Goal: Task Accomplishment & Management: Manage account settings

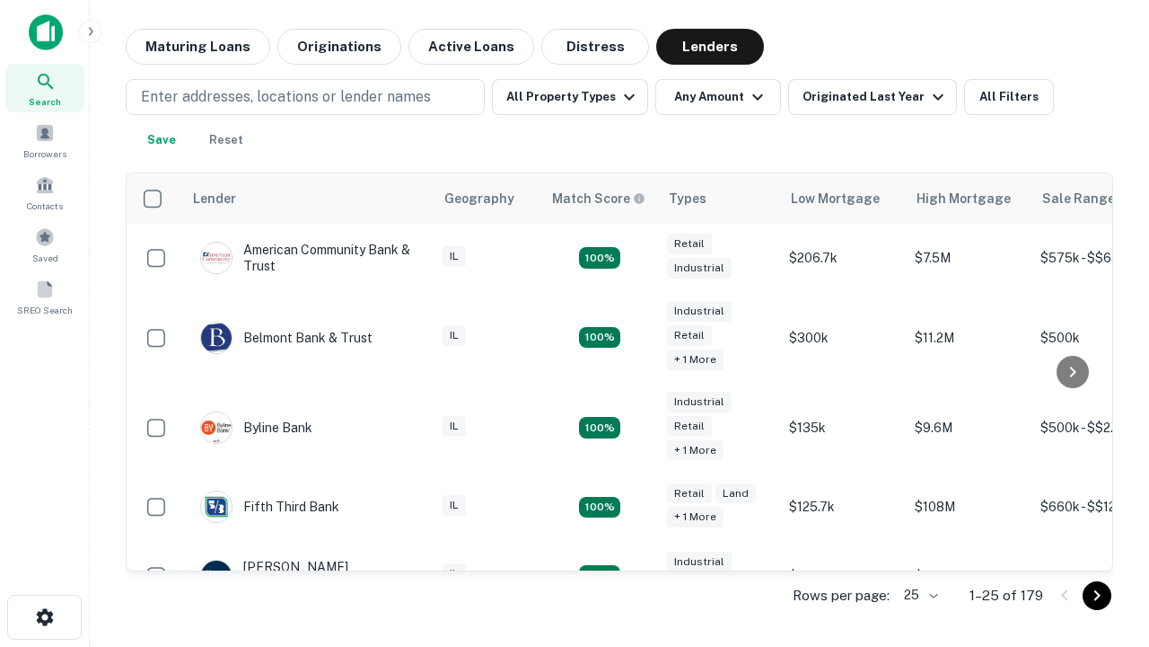
click at [1097, 594] on icon "Go to next page" at bounding box center [1098, 596] width 22 height 22
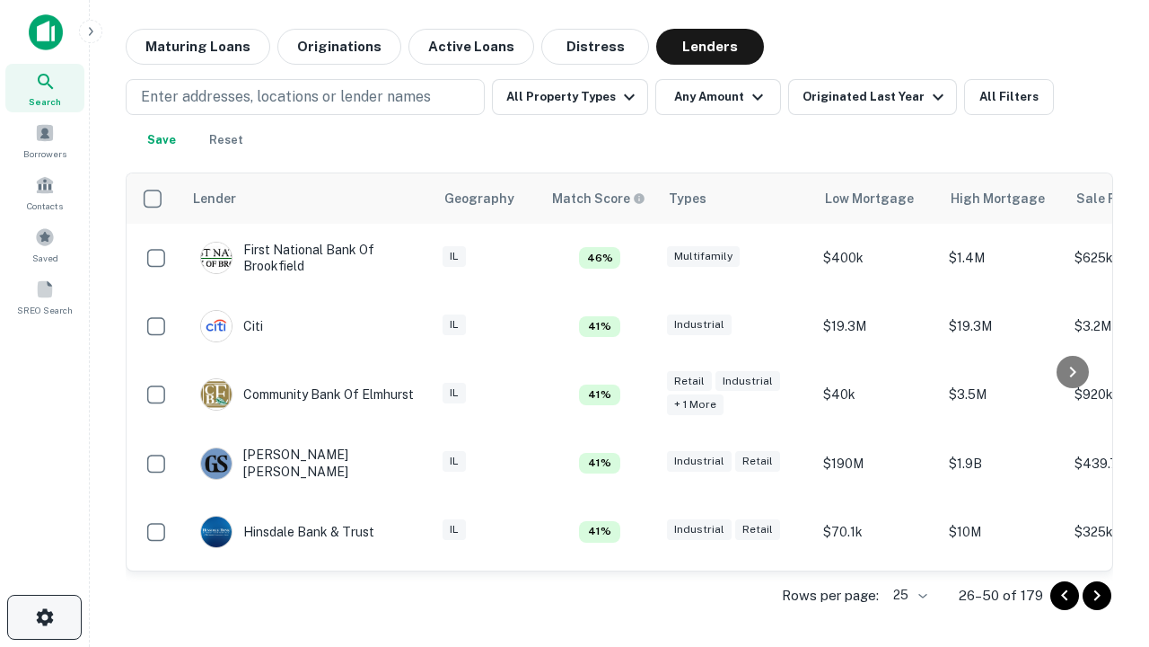
click at [44, 617] on icon "button" at bounding box center [45, 617] width 22 height 22
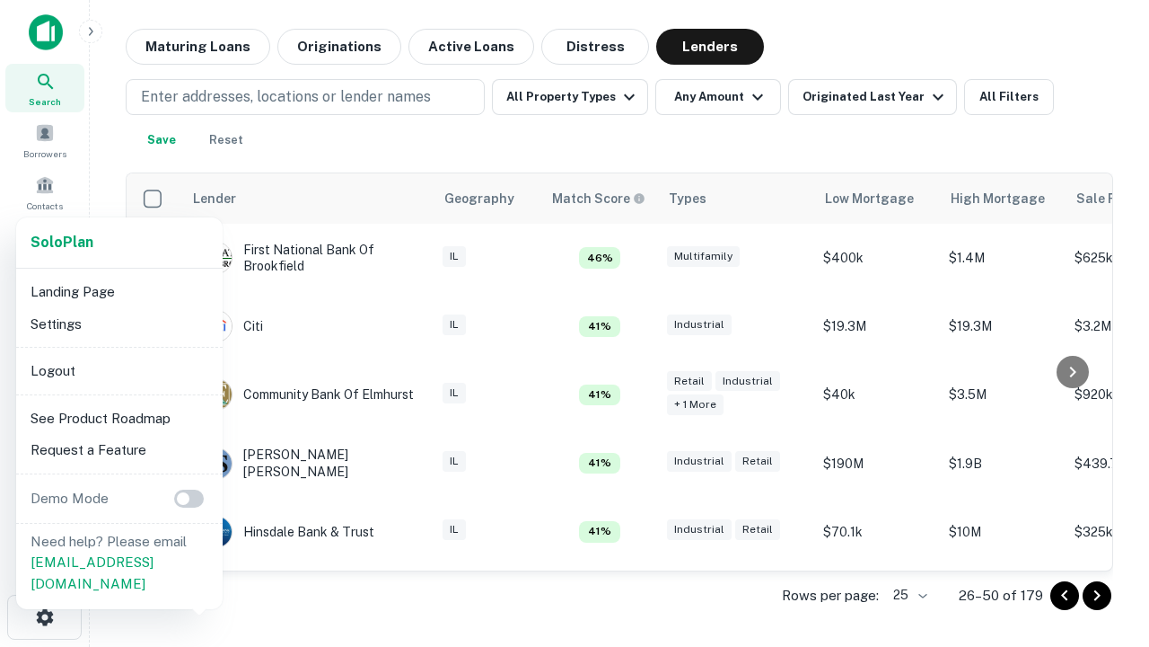
click at [119, 370] on li "Logout" at bounding box center [119, 371] width 192 height 32
